Goal: Check status

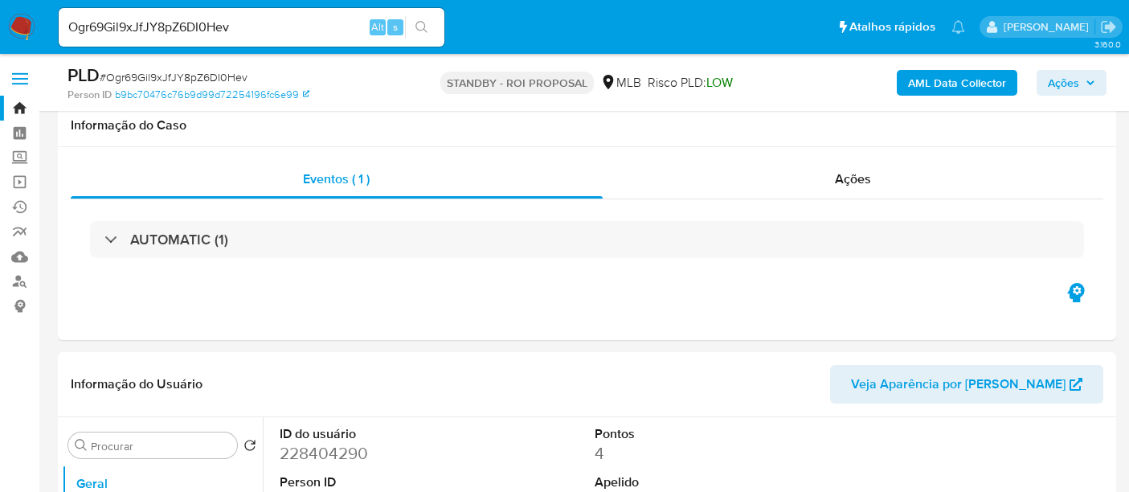
select select "10"
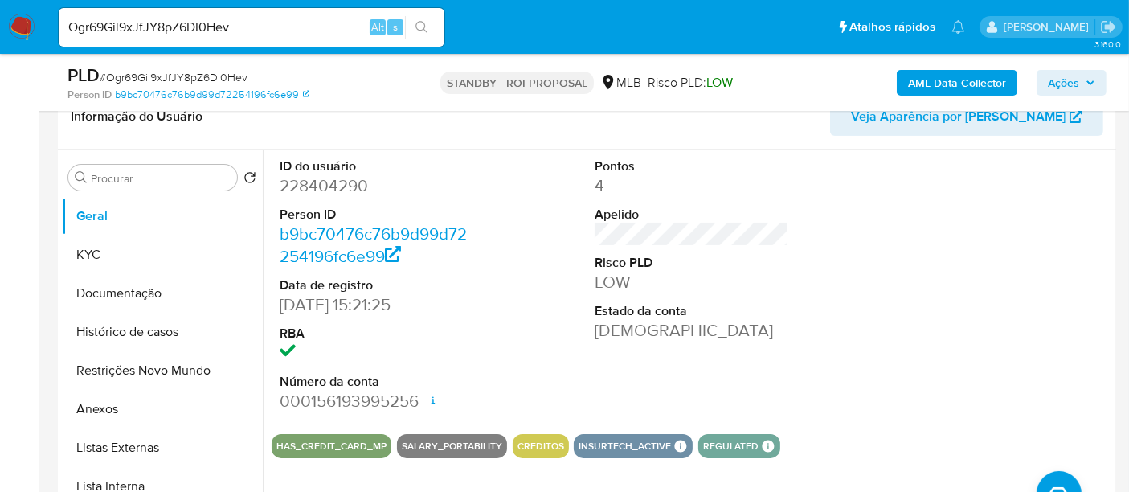
scroll to position [267, 0]
click at [0, 18] on nav "Pausado Ver notificaciones Ogr69Gil9xJfJY8pZ6DI0Hev Alt s Atalhos rápidos Presi…" at bounding box center [564, 27] width 1129 height 54
click at [780, 349] on div "Pontos 4 Apelido Risco PLD LOW Estado da conta Ativa" at bounding box center [691, 284] width 210 height 271
click at [87, 247] on button "KYC" at bounding box center [156, 254] width 188 height 39
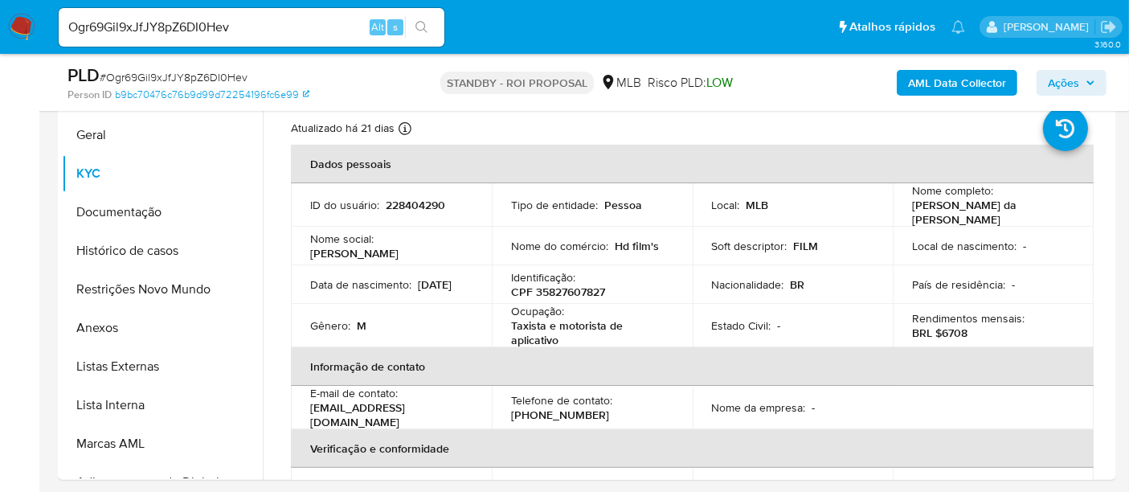
scroll to position [358, 0]
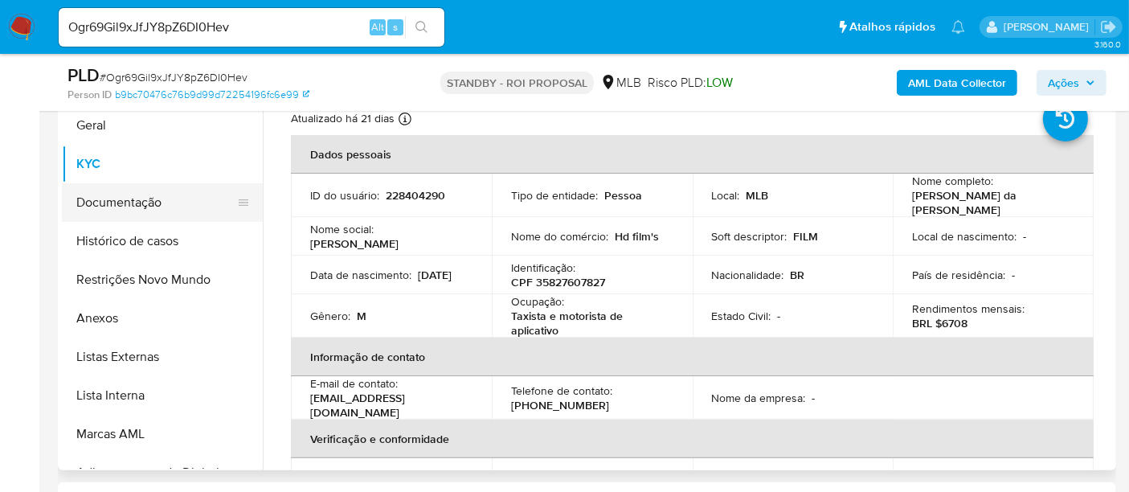
click at [119, 196] on button "Documentação" at bounding box center [156, 202] width 188 height 39
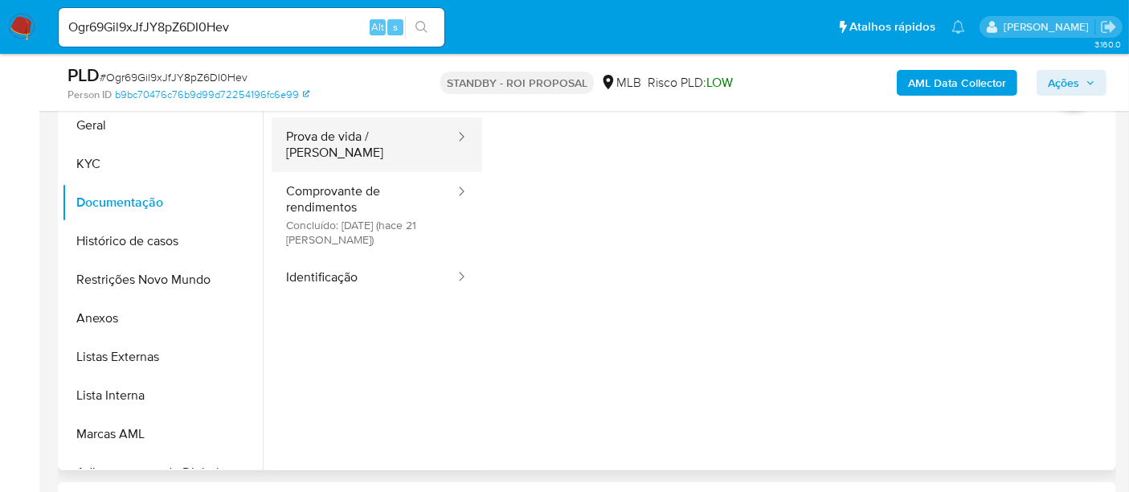
click at [353, 141] on button "Prova de vida / [PERSON_NAME]" at bounding box center [363, 144] width 185 height 55
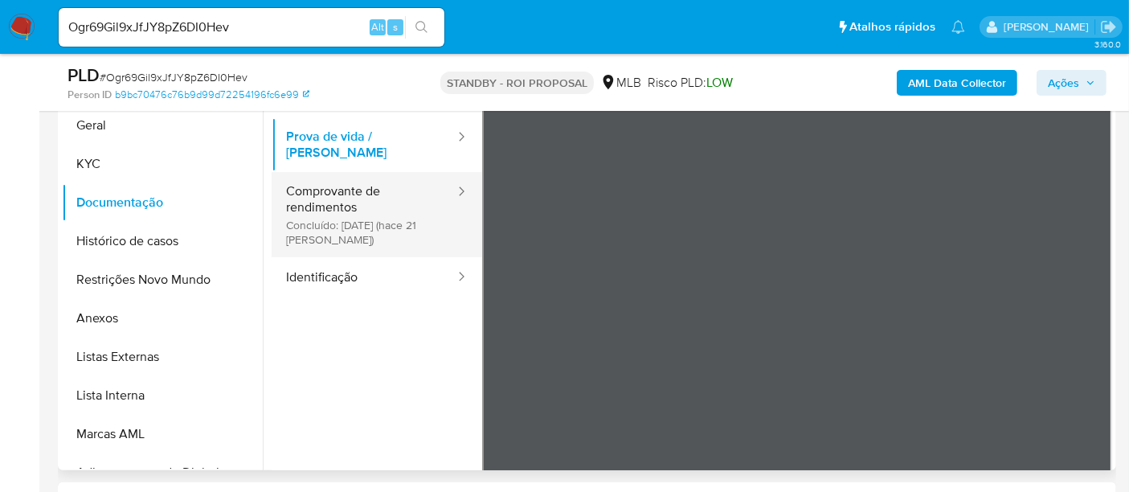
click at [312, 176] on button "Comprovante de rendimentos Concluído: [DATE] (hace 21 [PERSON_NAME])" at bounding box center [363, 214] width 185 height 85
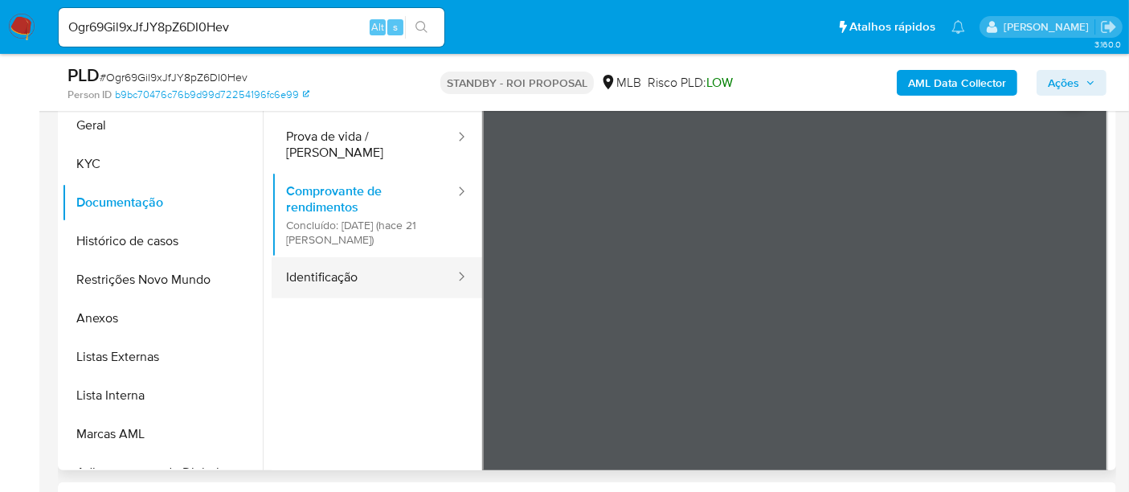
click at [335, 259] on button "Identificação" at bounding box center [363, 277] width 185 height 41
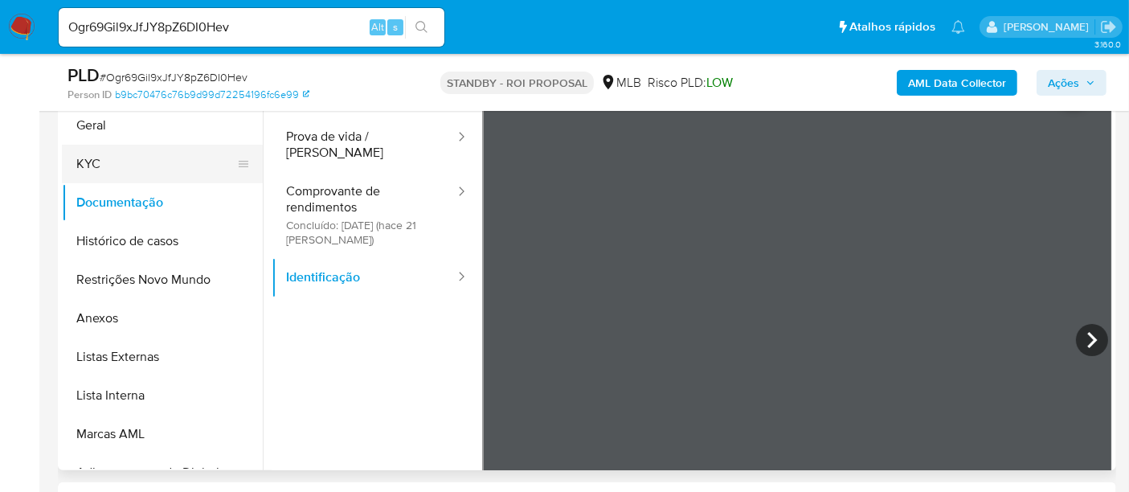
click at [96, 163] on button "KYC" at bounding box center [156, 164] width 188 height 39
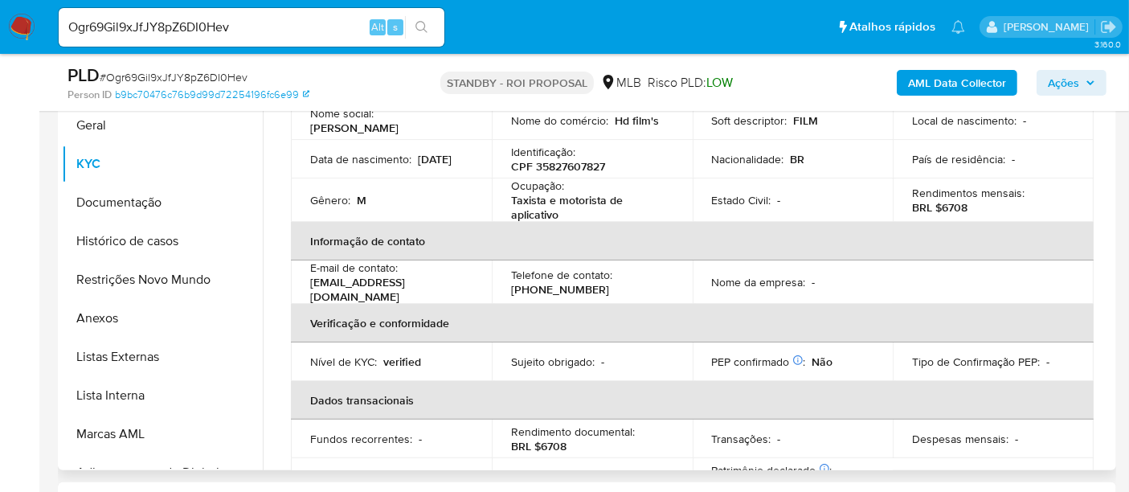
scroll to position [89, 0]
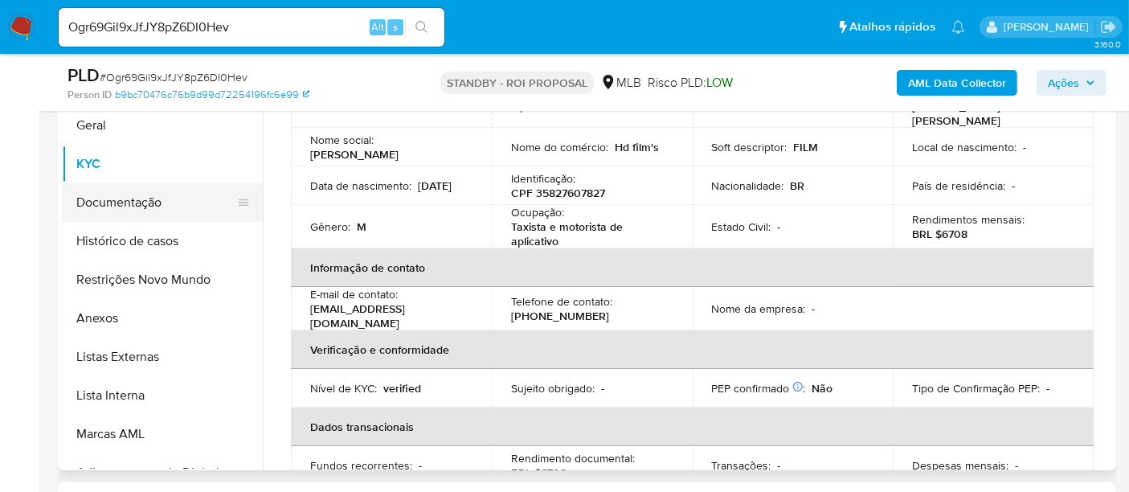
click at [128, 204] on button "Documentação" at bounding box center [156, 202] width 188 height 39
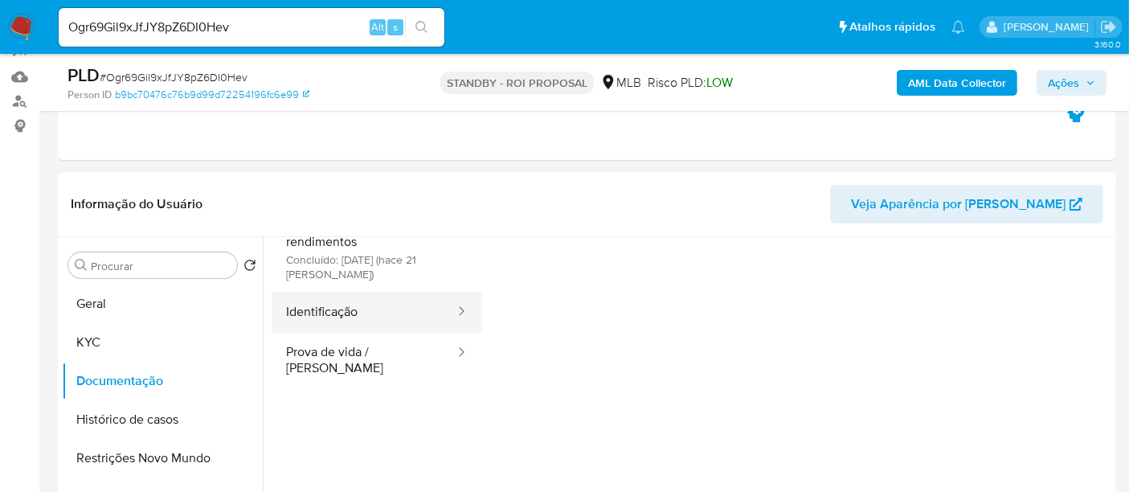
click at [349, 306] on button "Identificação" at bounding box center [363, 312] width 185 height 41
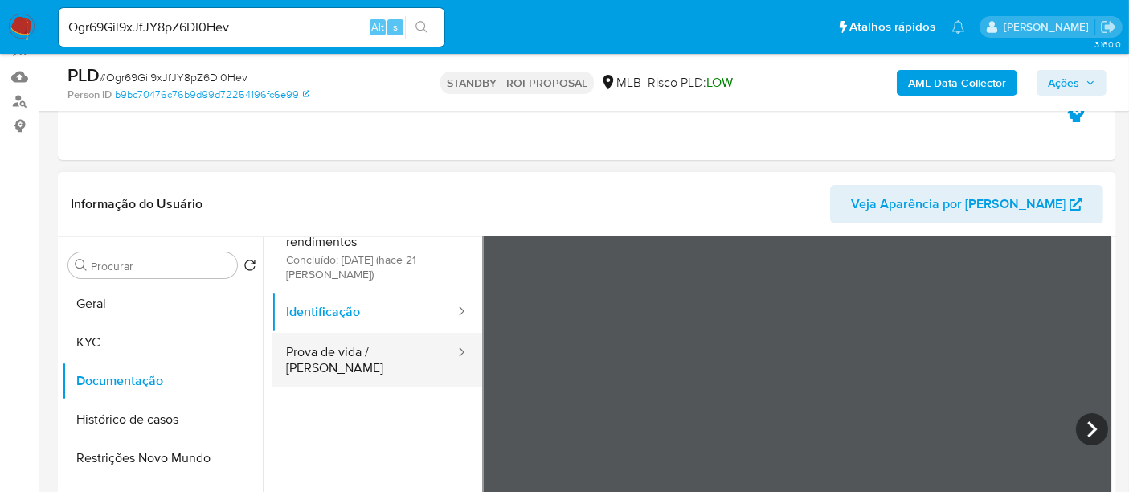
click at [347, 357] on button "Prova de vida / [PERSON_NAME]" at bounding box center [363, 360] width 185 height 55
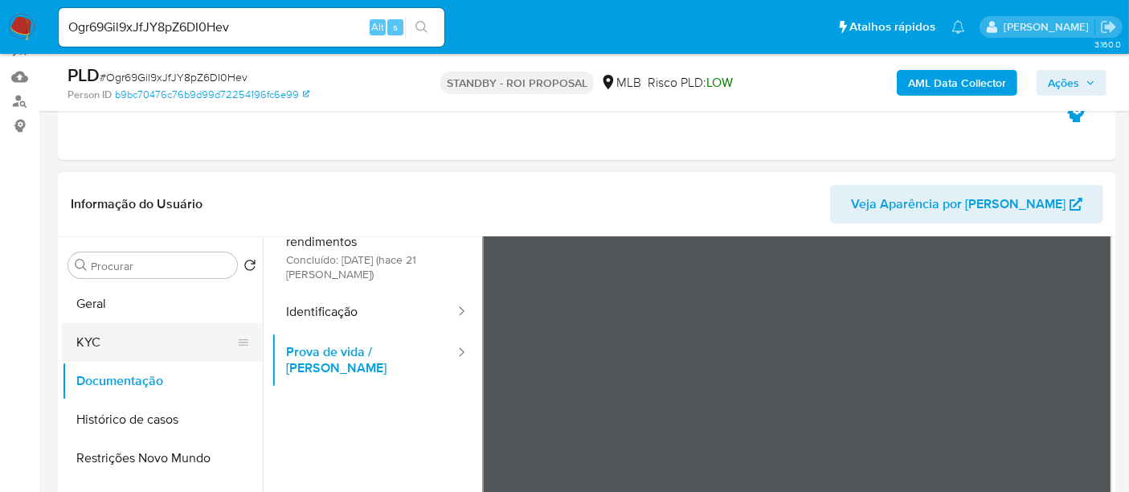
click at [105, 332] on button "KYC" at bounding box center [156, 342] width 188 height 39
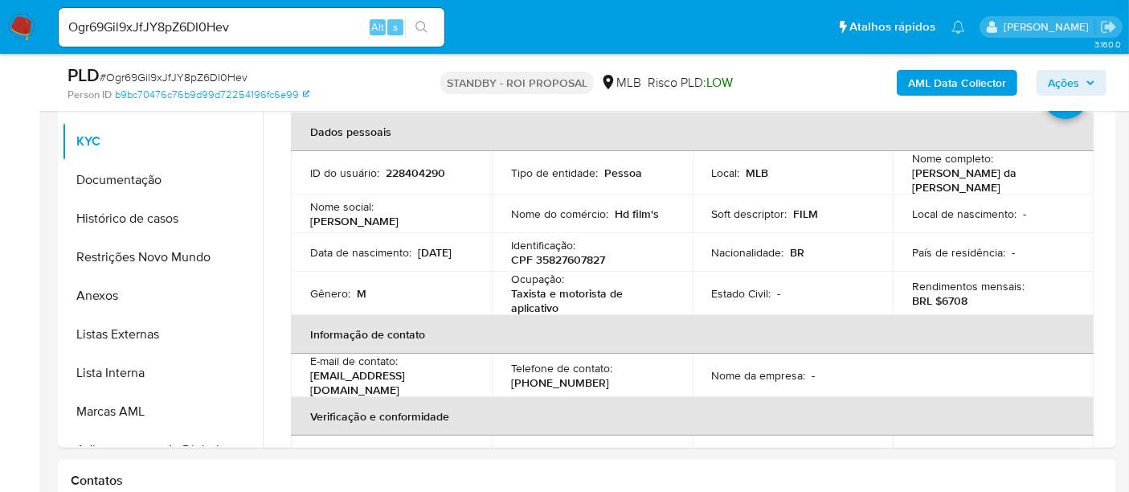
scroll to position [383, 0]
